Goal: Task Accomplishment & Management: Use online tool/utility

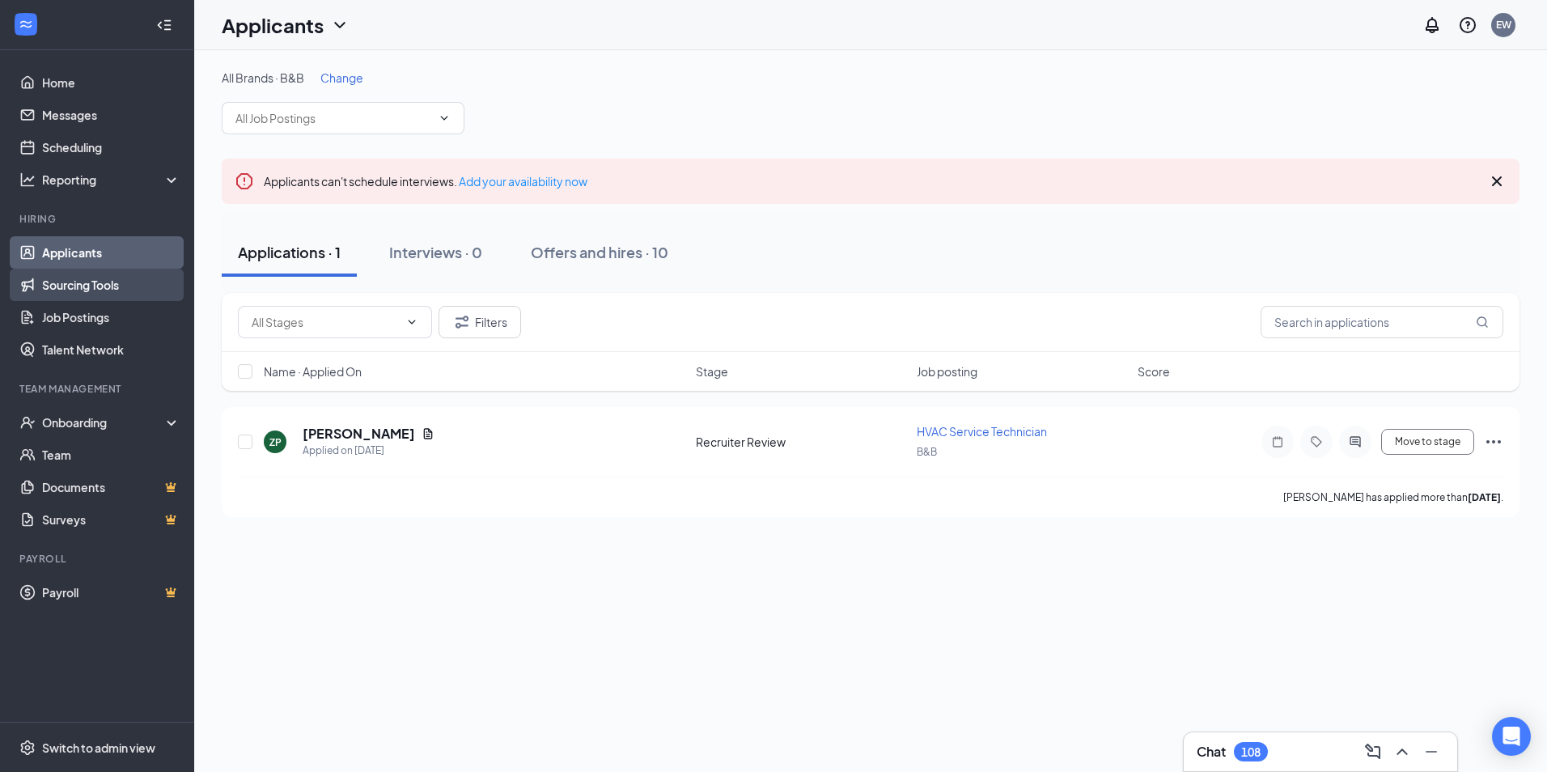
click at [95, 289] on link "Sourcing Tools" at bounding box center [111, 285] width 138 height 32
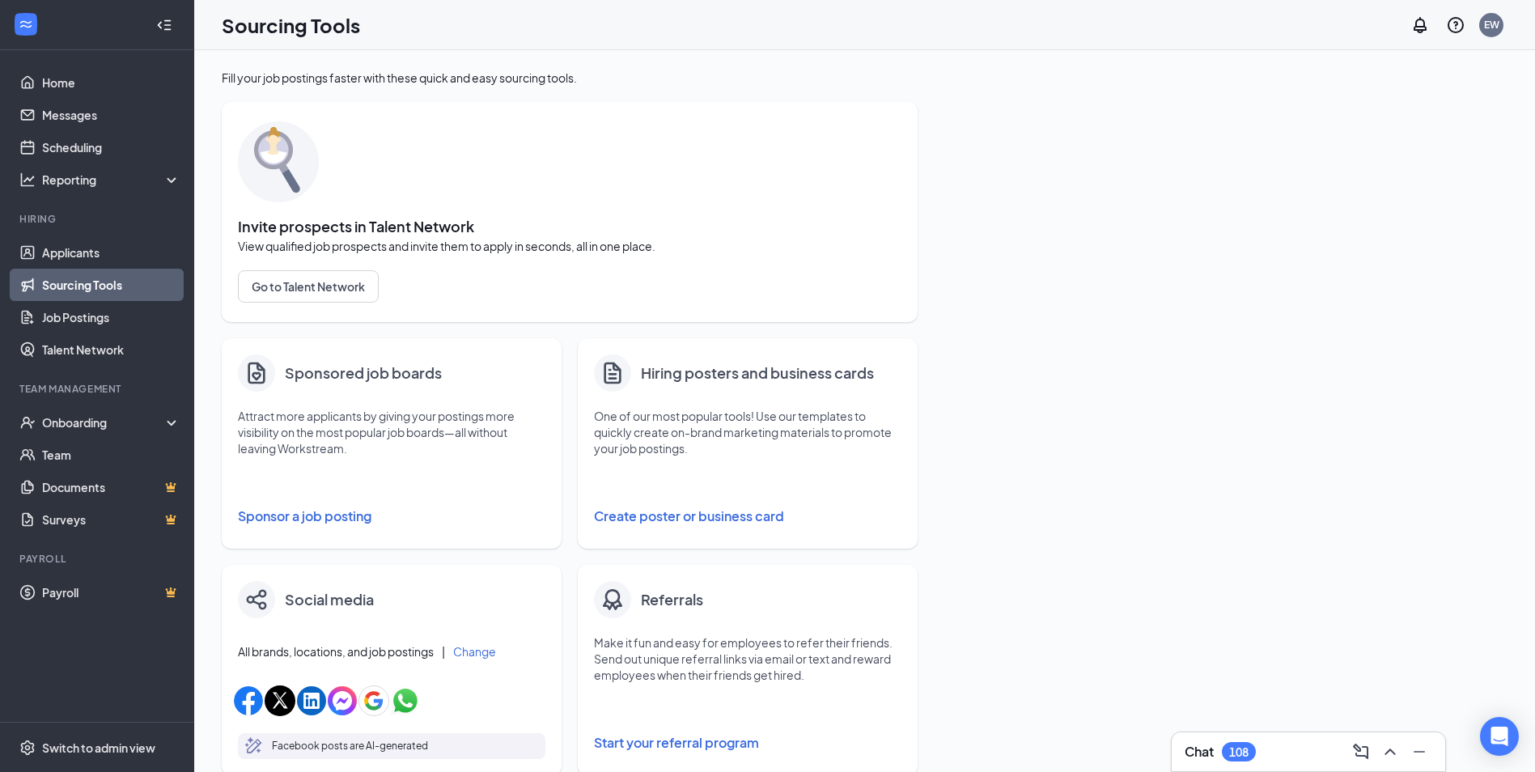
click at [699, 518] on button "Create poster or business card" at bounding box center [747, 516] width 307 height 32
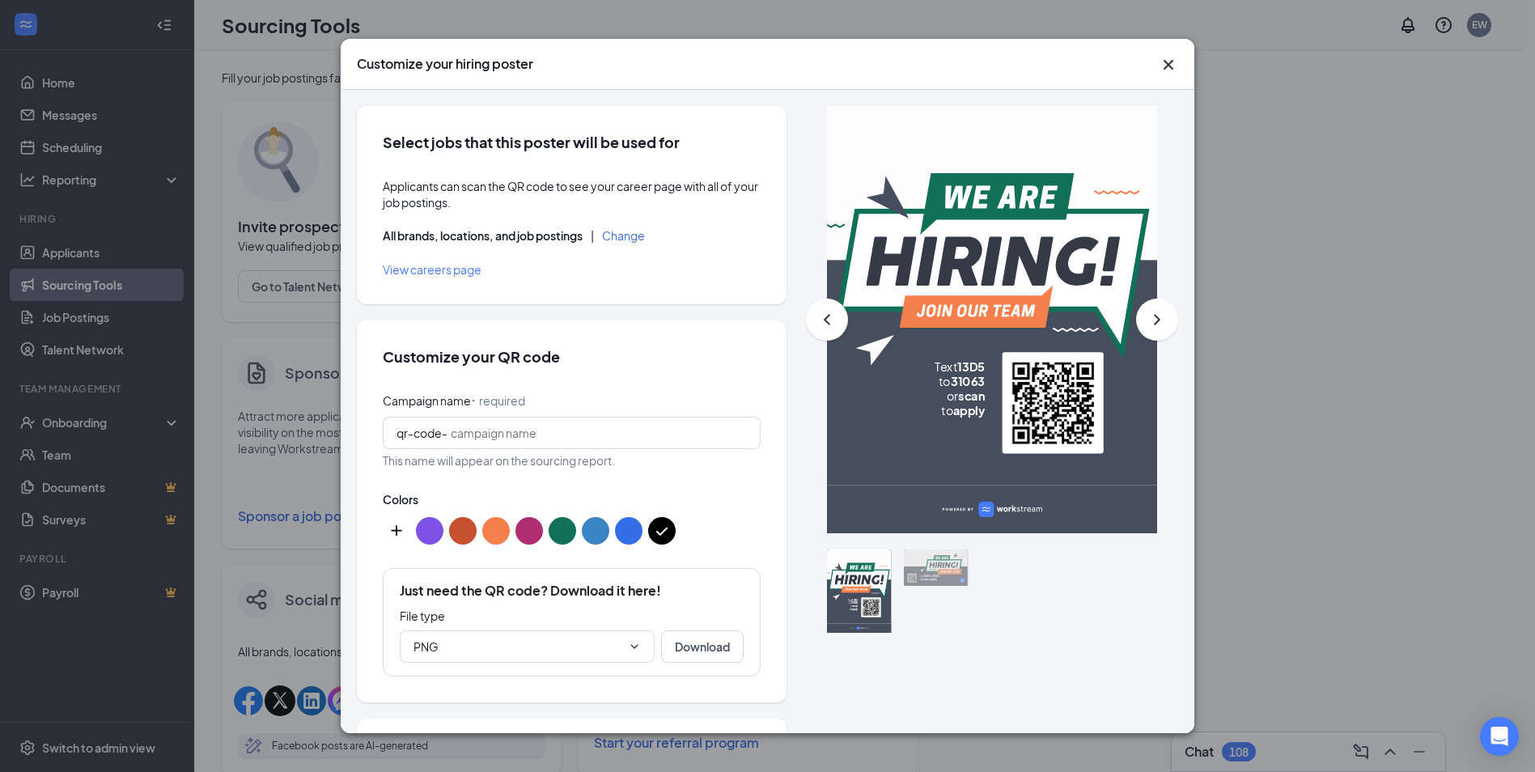
click at [1179, 57] on div "Customize your hiring poster" at bounding box center [767, 64] width 853 height 51
click at [1171, 70] on icon "Cross" at bounding box center [1167, 64] width 19 height 19
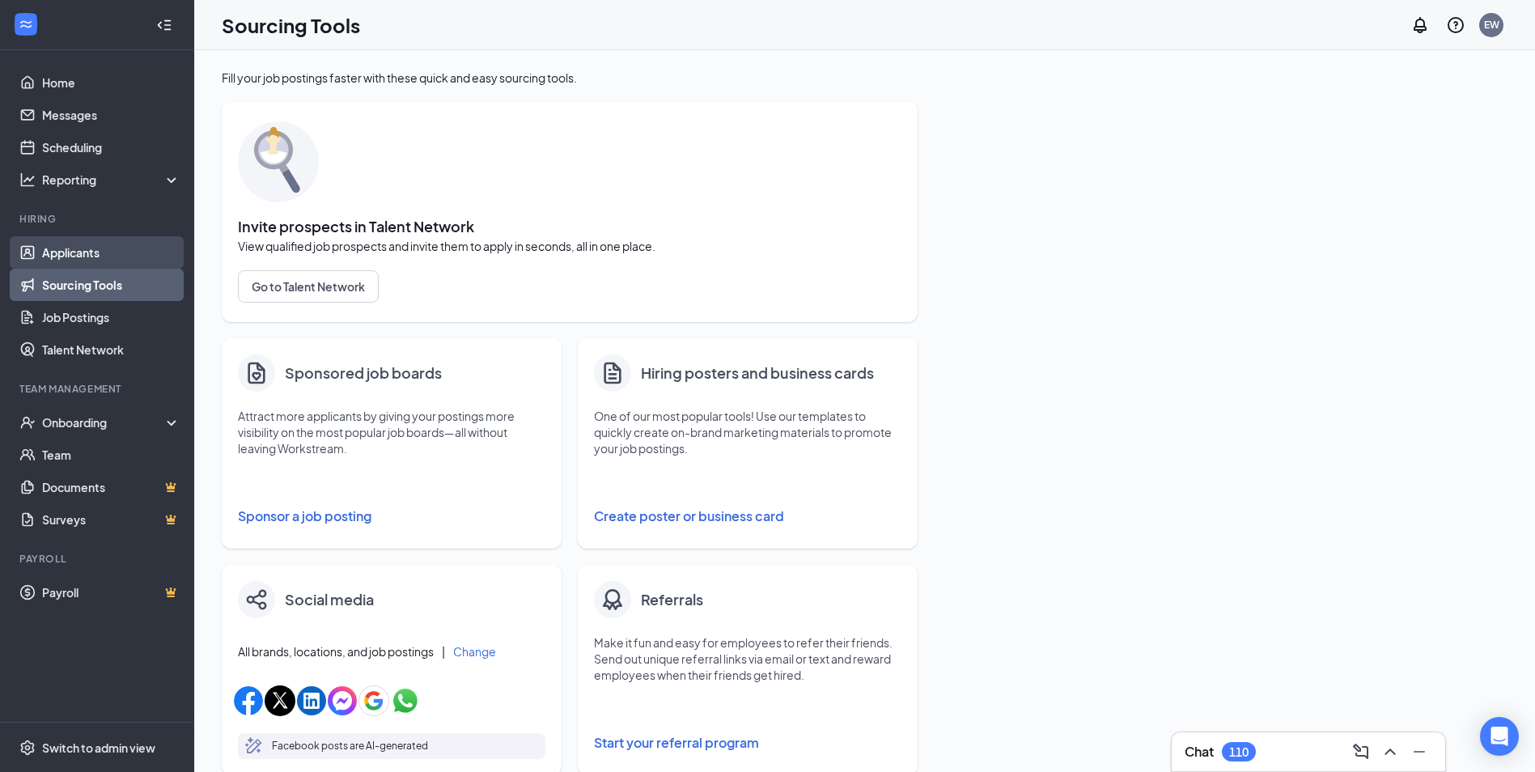
click at [75, 259] on link "Applicants" at bounding box center [111, 252] width 138 height 32
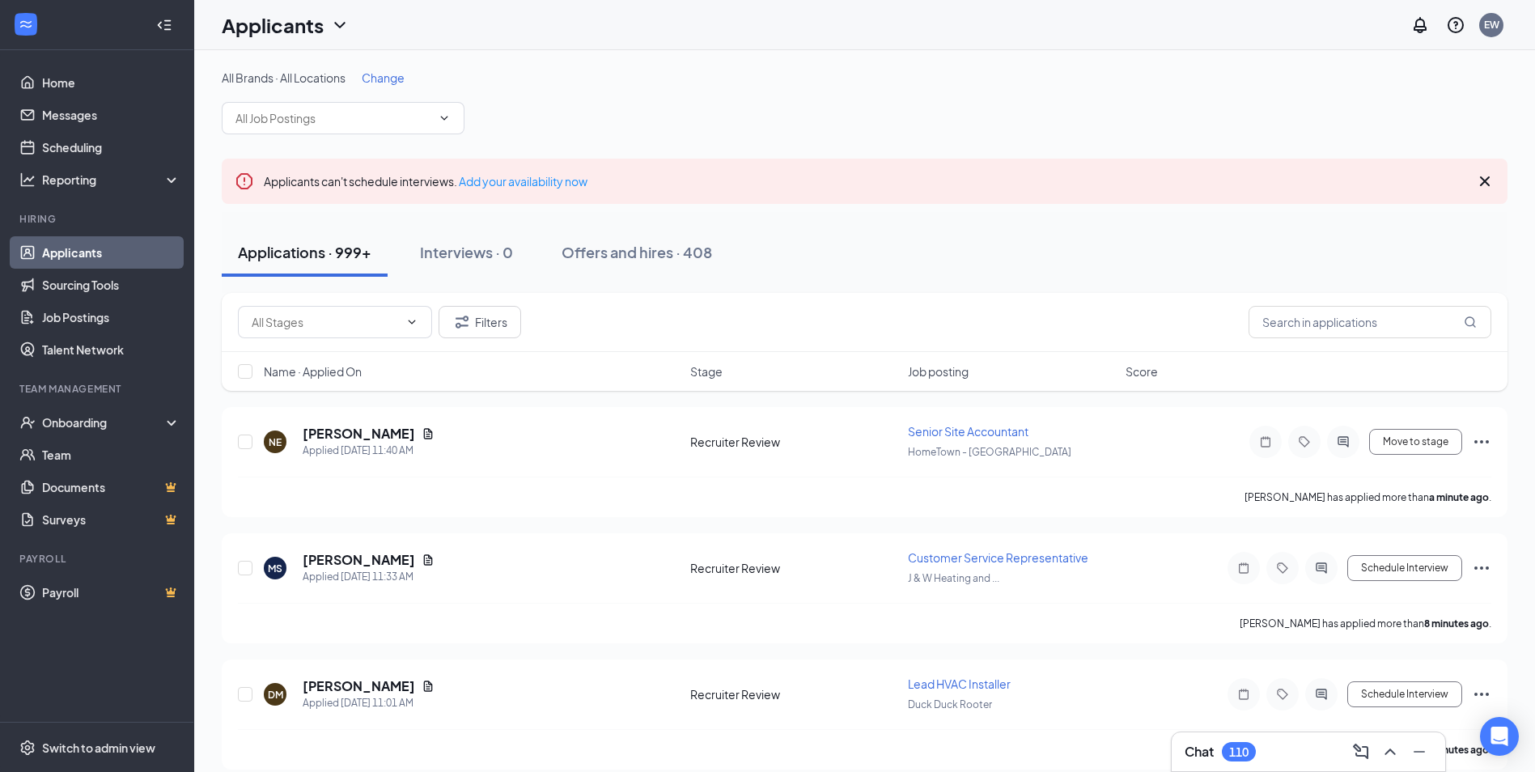
click at [379, 78] on span "Change" at bounding box center [383, 77] width 43 height 15
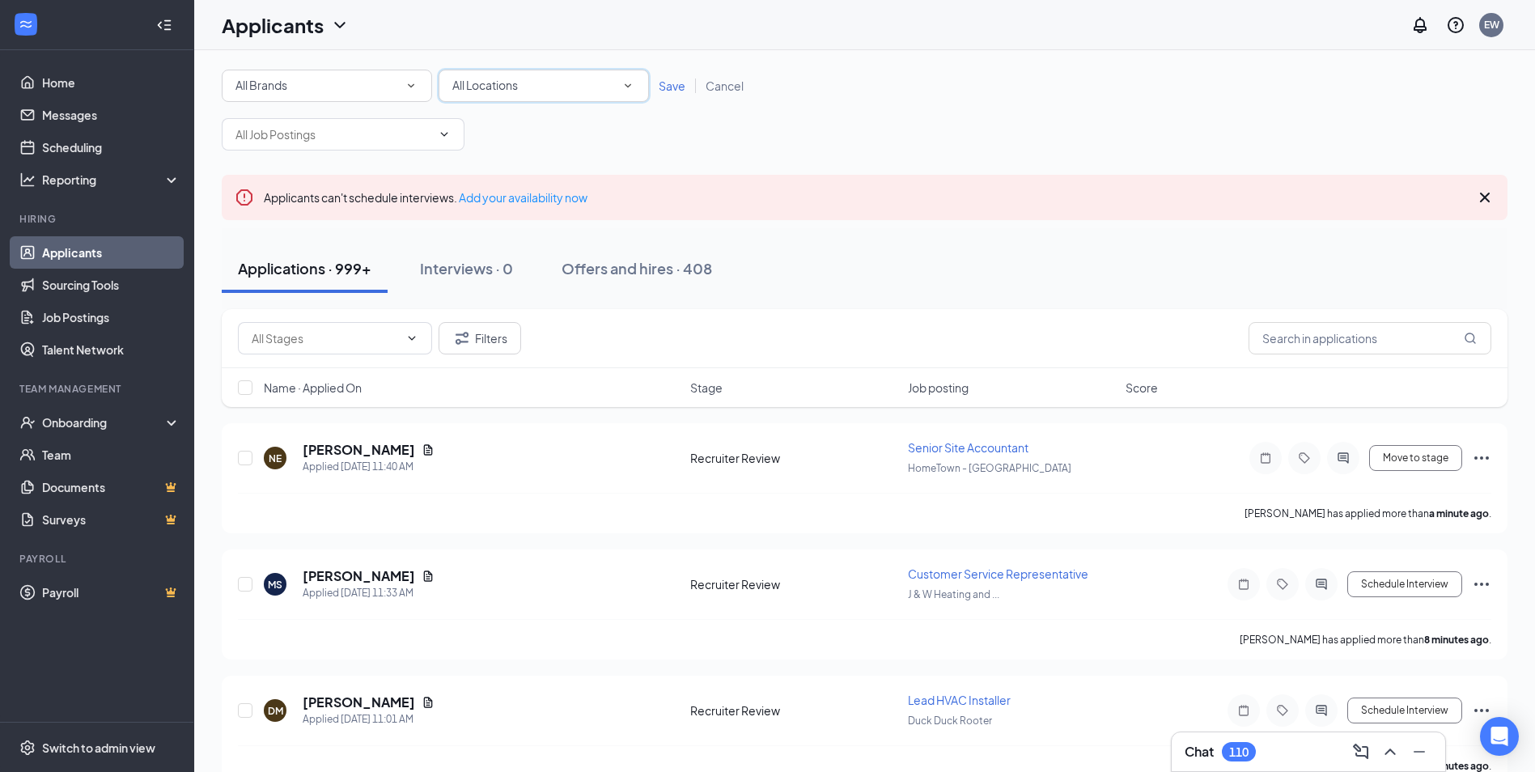
click at [485, 87] on span "All Locations" at bounding box center [485, 85] width 66 height 15
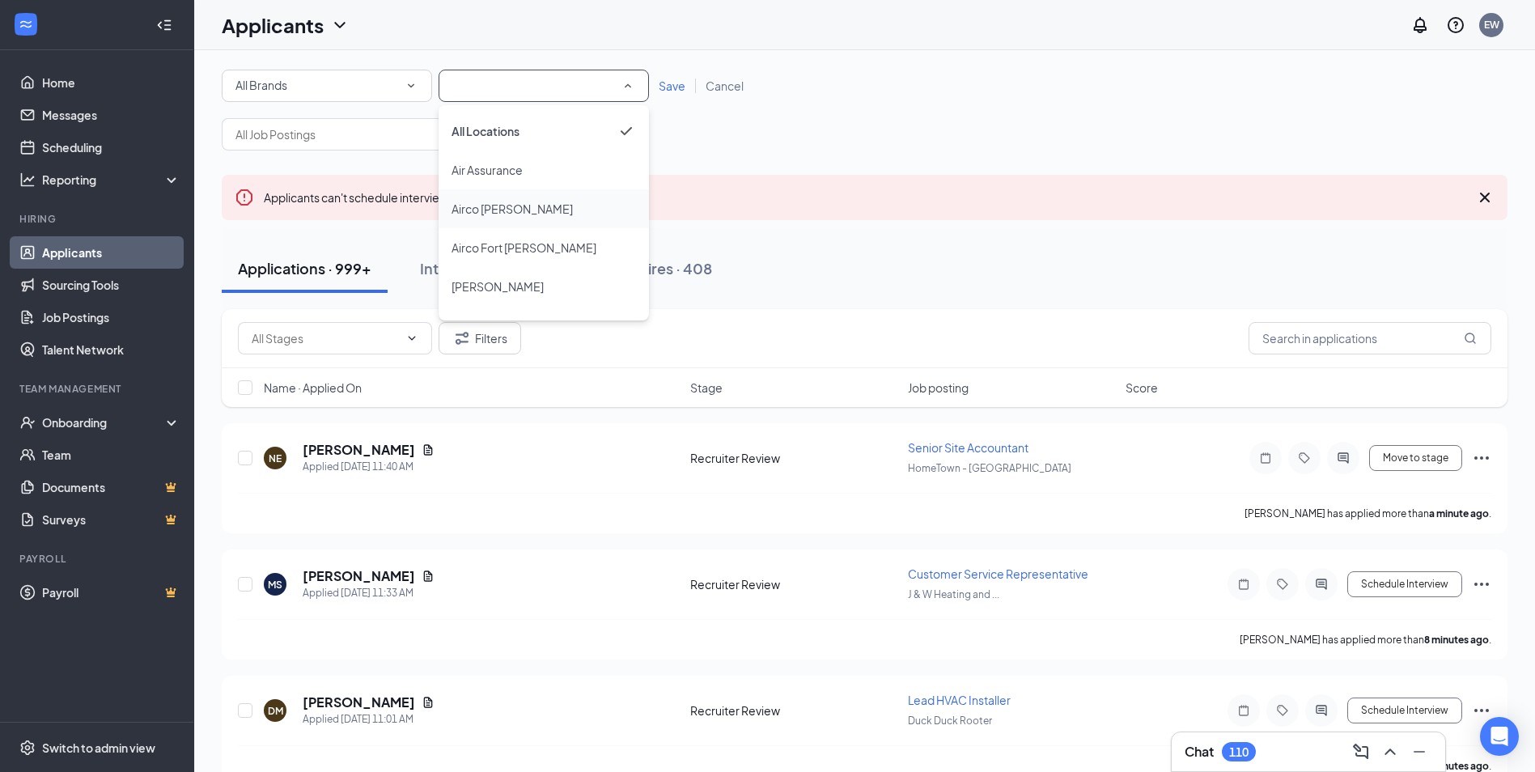
click at [547, 221] on li "Airco [PERSON_NAME]" at bounding box center [543, 208] width 210 height 39
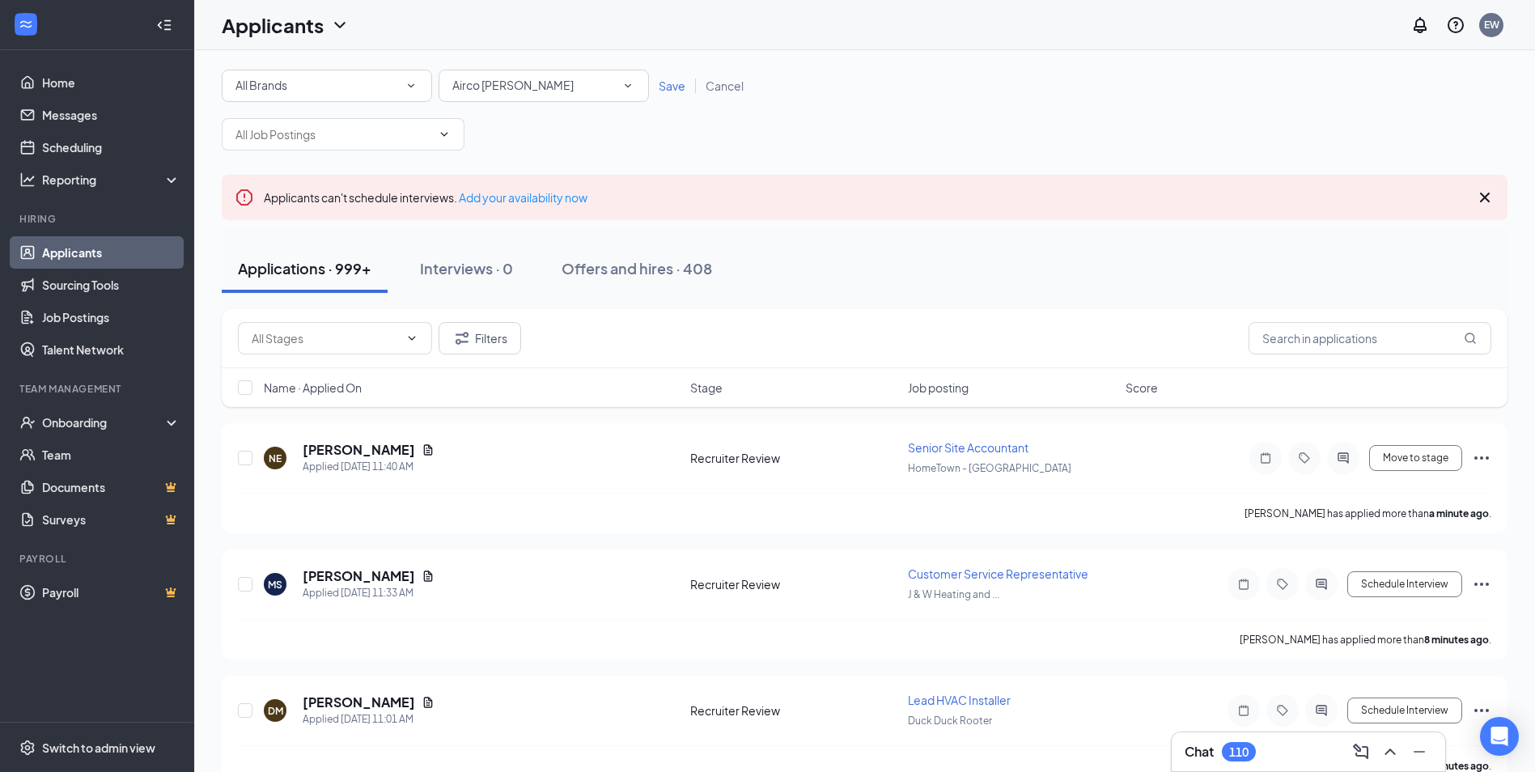
click at [671, 86] on span "Save" at bounding box center [671, 85] width 27 height 15
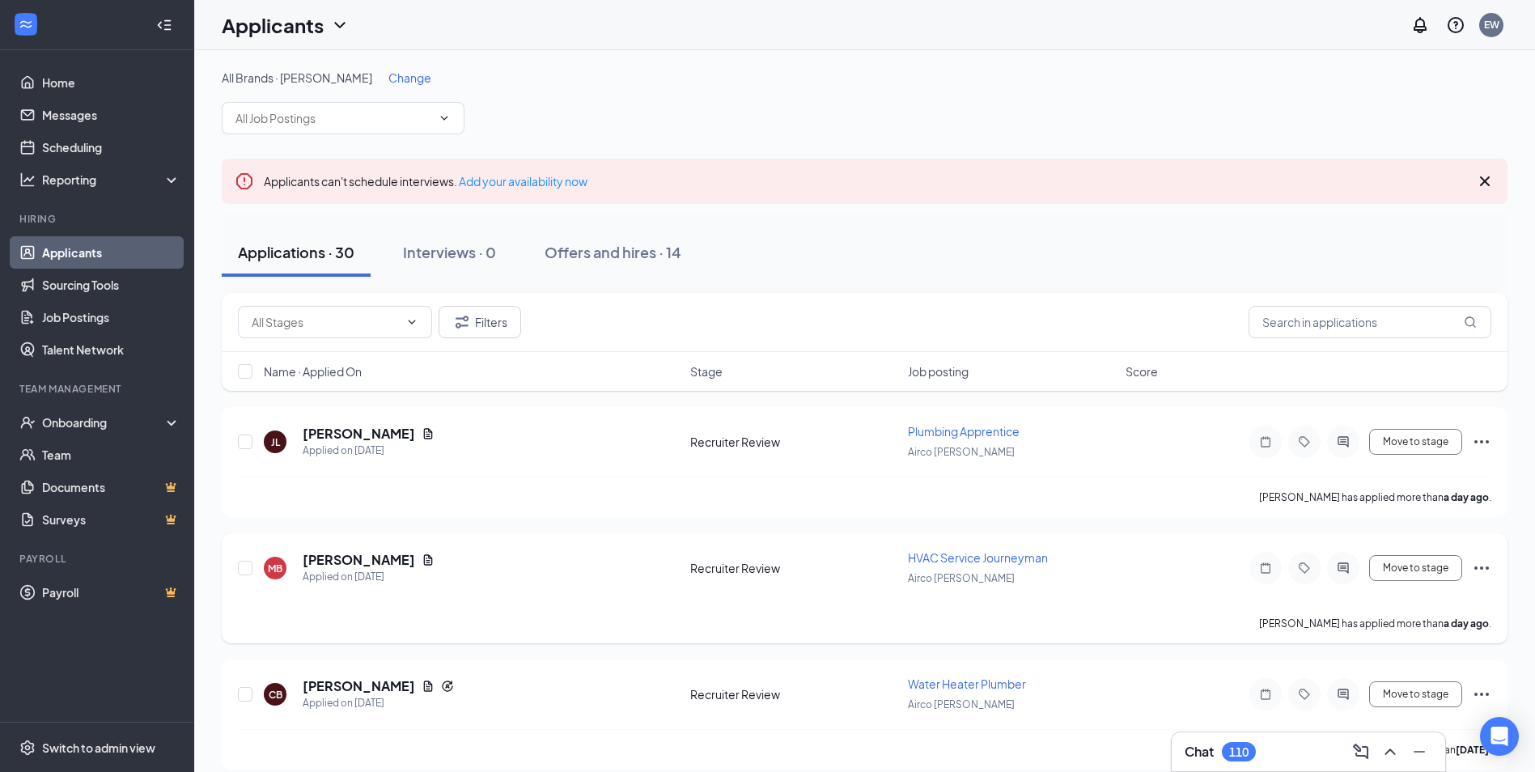
click at [1478, 564] on icon "Ellipses" at bounding box center [1480, 567] width 19 height 19
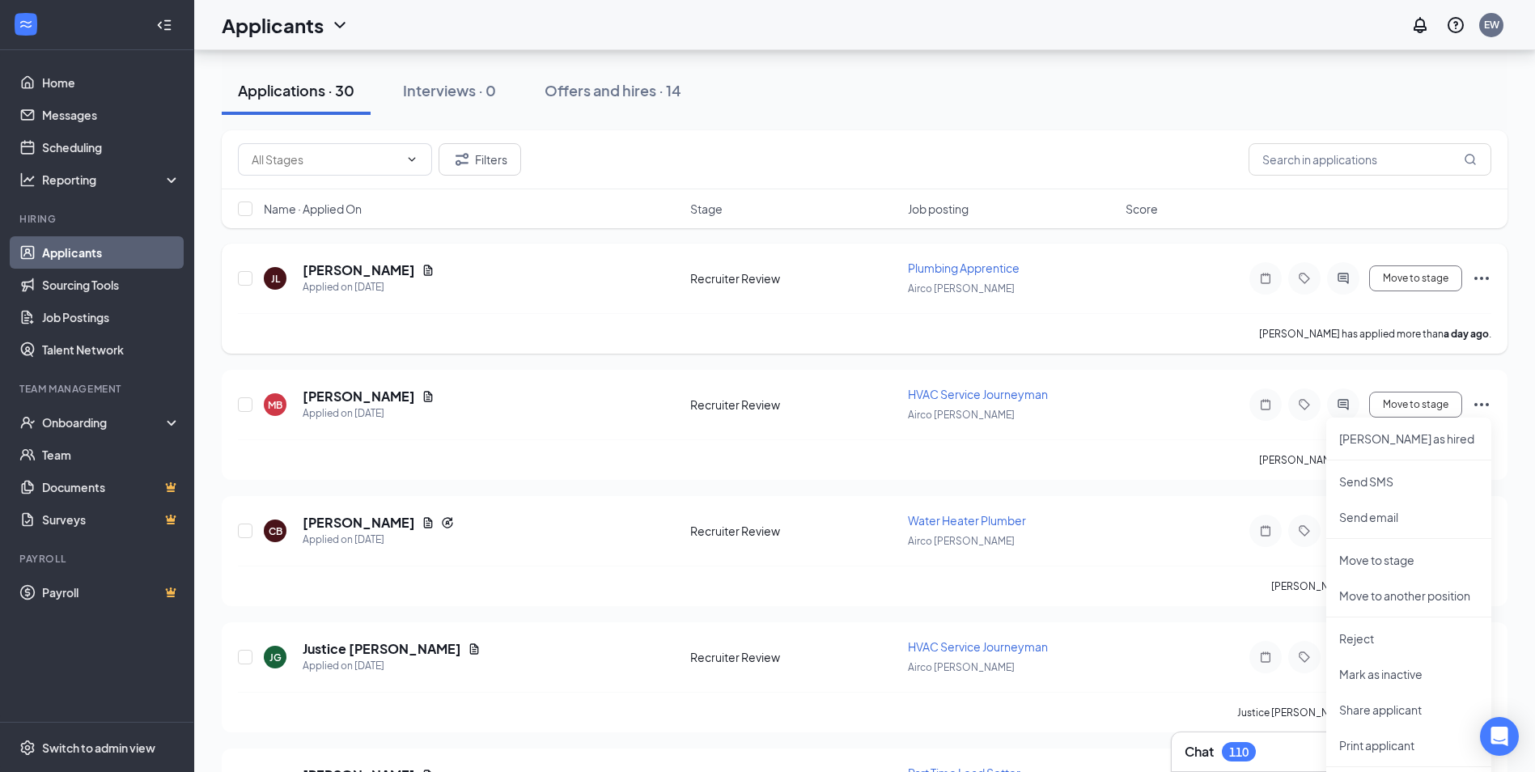
scroll to position [243, 0]
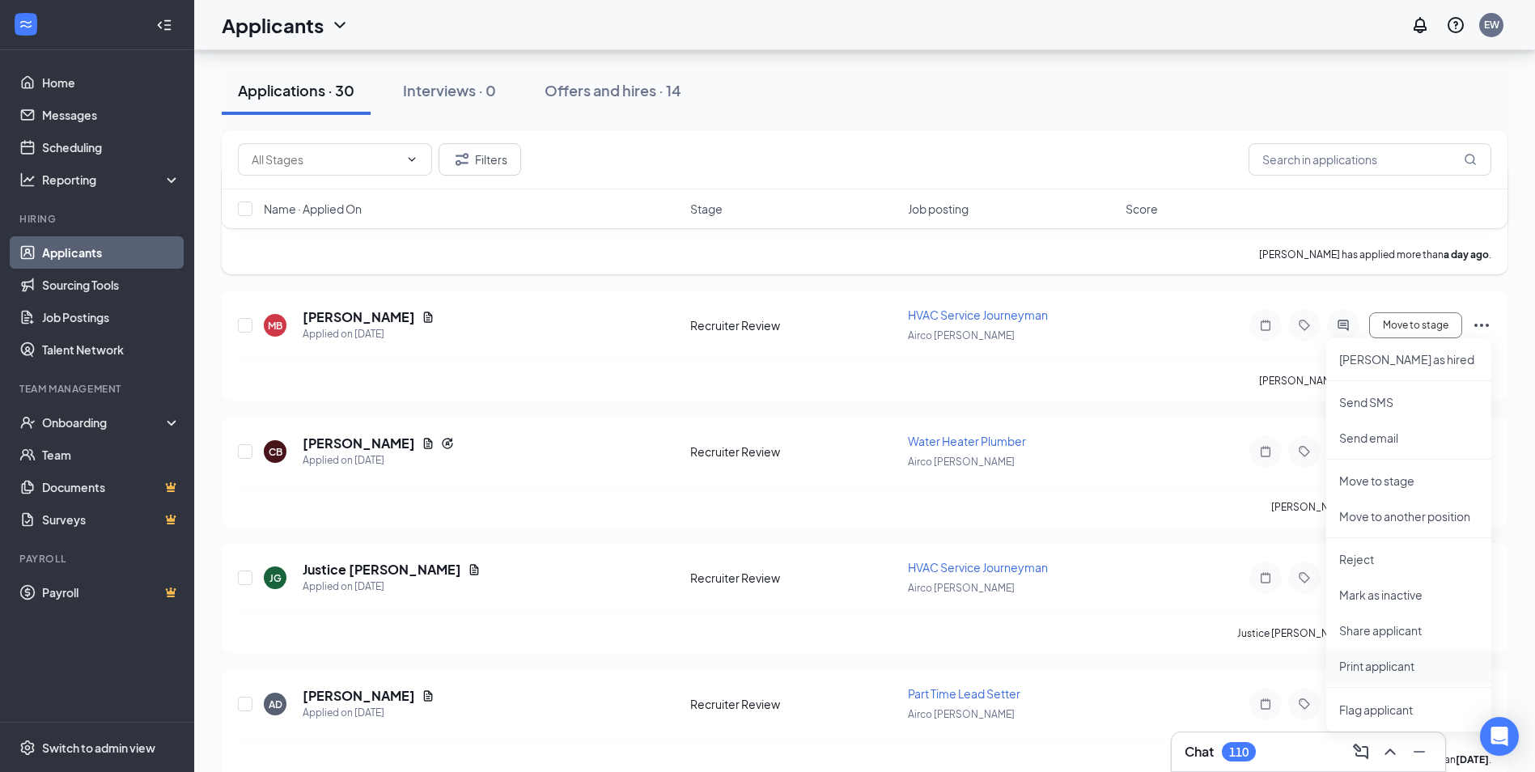
click at [1394, 669] on p "Print applicant" at bounding box center [1408, 666] width 139 height 16
